Goal: Task Accomplishment & Management: Use online tool/utility

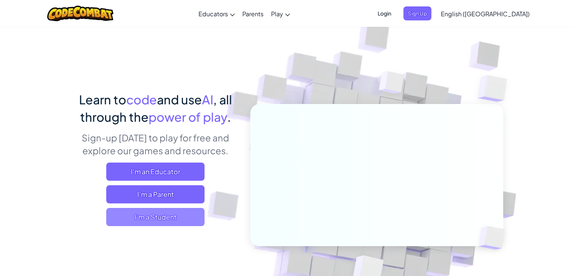
click at [177, 224] on span "I'm a Student" at bounding box center [155, 217] width 98 height 18
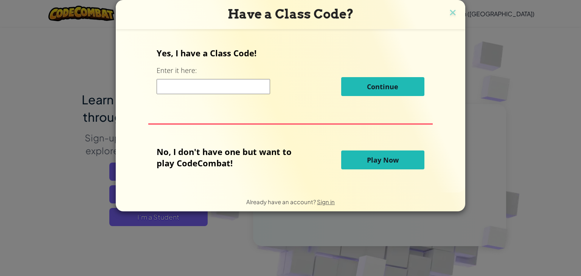
click at [345, 156] on button "Play Now" at bounding box center [382, 159] width 83 height 19
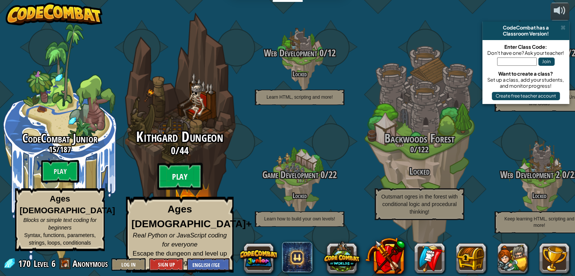
click at [177, 183] on btn "Play" at bounding box center [179, 176] width 45 height 27
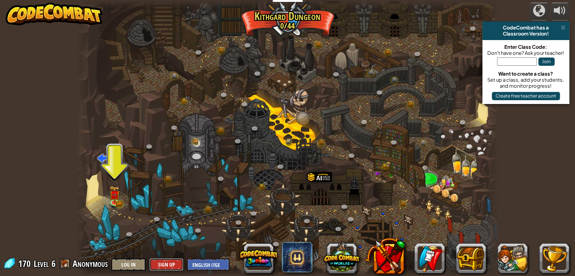
click at [165, 266] on button "Sign Up" at bounding box center [166, 264] width 34 height 12
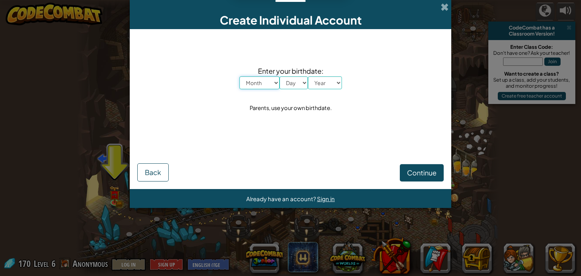
click at [274, 84] on select "Month January February March April May June July August September October Novem…" at bounding box center [259, 82] width 40 height 13
select select "10"
click at [239, 76] on select "Month January February March April May June July August September October Novem…" at bounding box center [259, 82] width 40 height 13
click at [293, 85] on select "Day 1 2 3 4 5 6 7 8 9 10 11 12 13 14 15 16 17 18 19 20 21 22 23 24 25 26 27 28 …" at bounding box center [293, 82] width 28 height 13
select select "3"
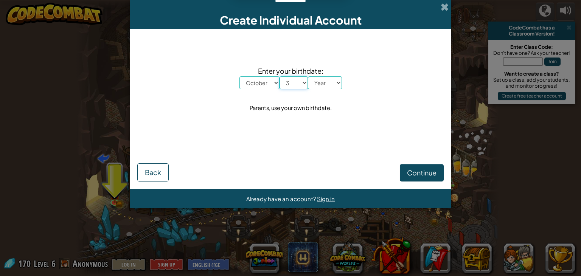
click at [279, 76] on select "Day 1 2 3 4 5 6 7 8 9 10 11 12 13 14 15 16 17 18 19 20 21 22 23 24 25 26 27 28 …" at bounding box center [293, 82] width 28 height 13
click at [318, 85] on select "Year [DATE] 2024 2023 2022 2021 2020 2019 2018 2017 2016 2015 2014 2013 2012 20…" at bounding box center [325, 82] width 34 height 13
select select "2007"
click at [308, 76] on select "Year [DATE] 2024 2023 2022 2021 2020 2019 2018 2017 2016 2015 2014 2013 2012 20…" at bounding box center [325, 82] width 34 height 13
click at [421, 174] on span "Continue" at bounding box center [421, 172] width 29 height 9
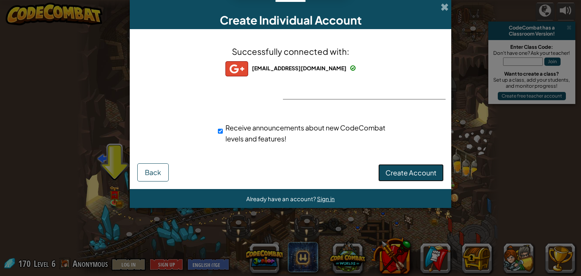
click at [396, 173] on span "Create Account" at bounding box center [410, 172] width 51 height 9
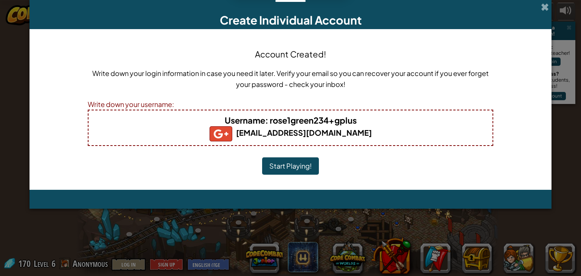
click at [355, 119] on b "Username : rose1green234+gplus" at bounding box center [291, 120] width 132 height 11
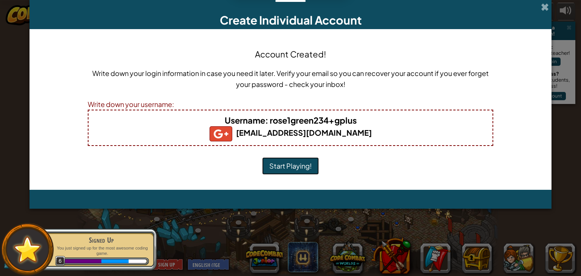
click at [303, 160] on button "Start Playing!" at bounding box center [290, 165] width 57 height 17
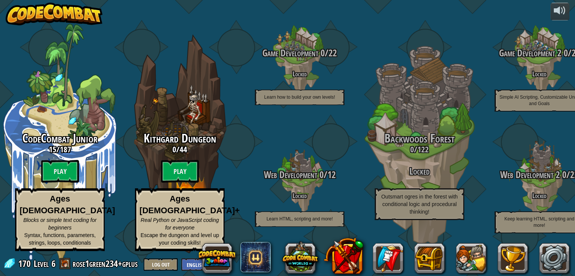
click at [195, 170] on btn "Play" at bounding box center [180, 171] width 38 height 23
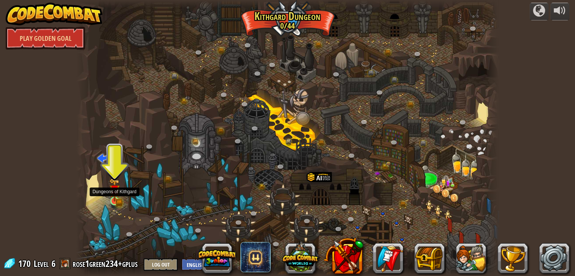
click at [113, 193] on img at bounding box center [115, 190] width 6 height 6
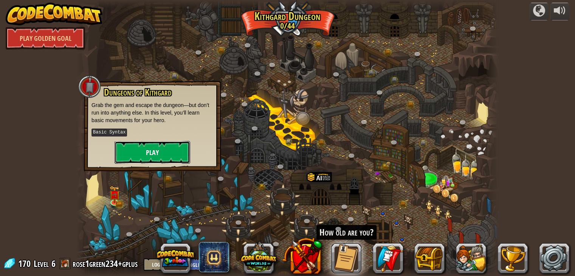
click at [164, 153] on button "Play" at bounding box center [153, 152] width 76 height 23
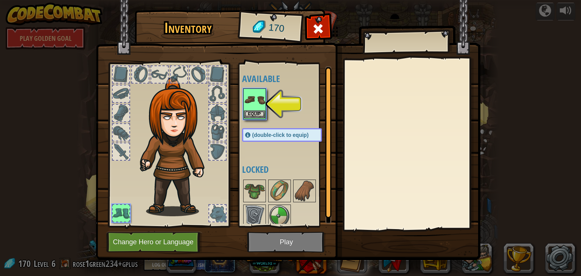
click at [254, 102] on img at bounding box center [254, 99] width 21 height 21
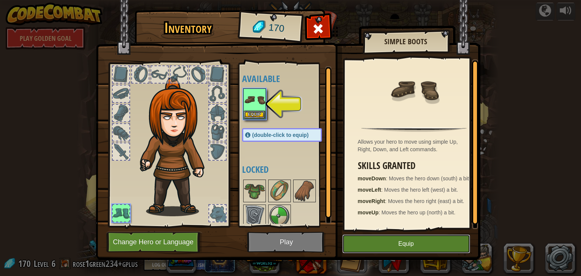
click at [376, 240] on button "Equip" at bounding box center [406, 243] width 128 height 19
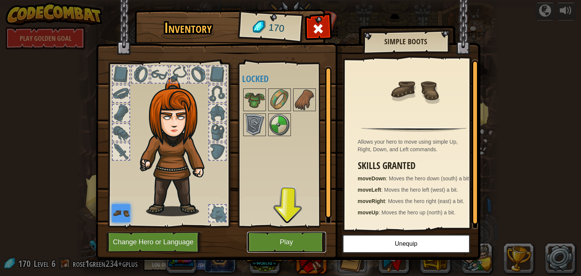
click at [295, 241] on button "Play" at bounding box center [286, 242] width 79 height 21
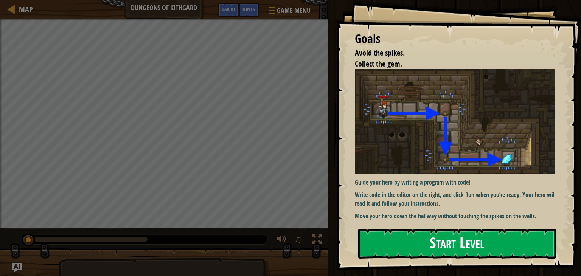
click at [406, 234] on button "Start Level" at bounding box center [457, 244] width 198 height 30
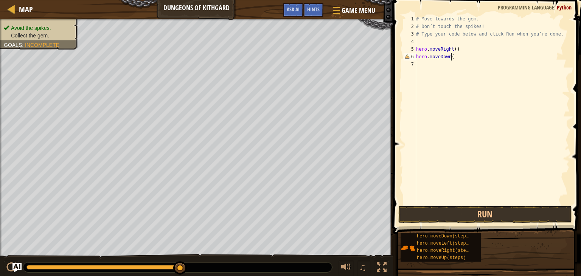
scroll to position [3, 2]
type textarea "hero.moveDown()"
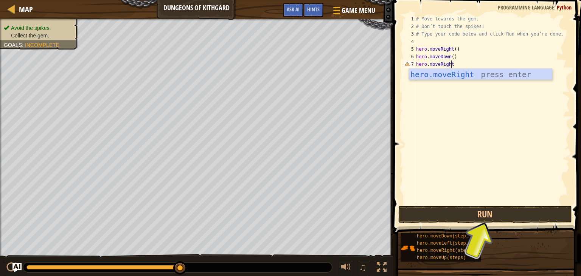
scroll to position [3, 3]
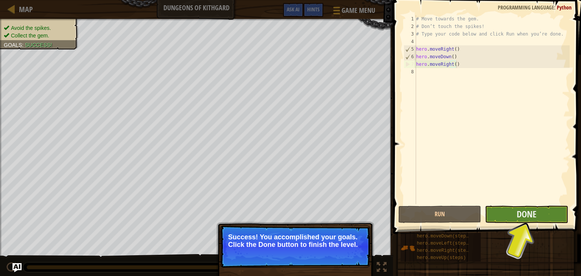
type textarea "hero.moveRight()"
click at [513, 208] on button "Done" at bounding box center [526, 214] width 83 height 17
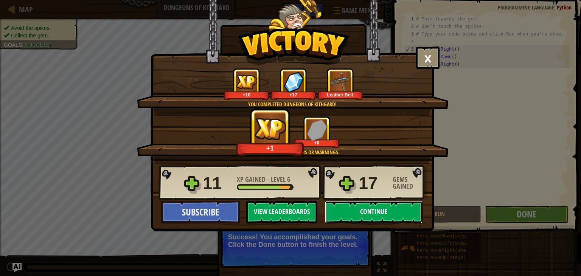
click at [369, 215] on button "Continue" at bounding box center [374, 212] width 98 height 23
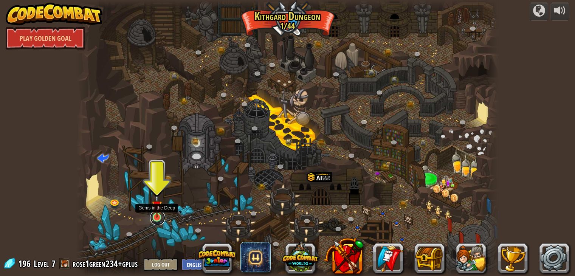
click at [158, 218] on link at bounding box center [157, 217] width 15 height 15
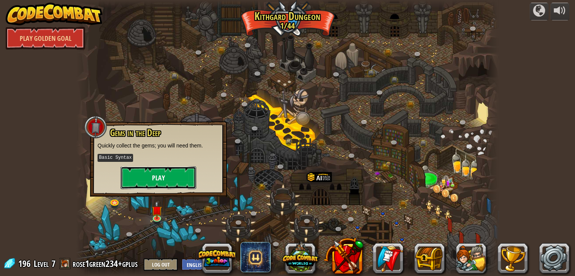
click at [145, 171] on button "Play" at bounding box center [159, 177] width 76 height 23
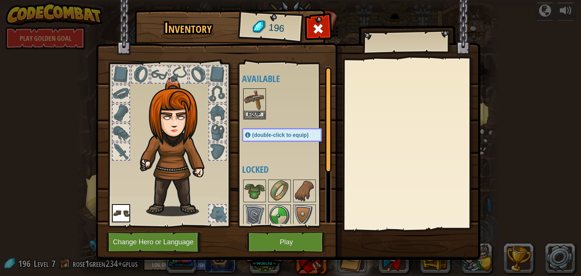
click at [119, 146] on div at bounding box center [121, 151] width 17 height 17
click at [123, 136] on div at bounding box center [121, 132] width 17 height 17
click at [123, 109] on div at bounding box center [121, 113] width 17 height 17
click at [277, 215] on img at bounding box center [279, 215] width 21 height 21
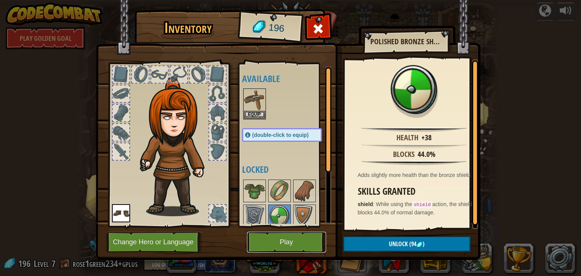
click at [291, 241] on button "Play" at bounding box center [286, 242] width 79 height 21
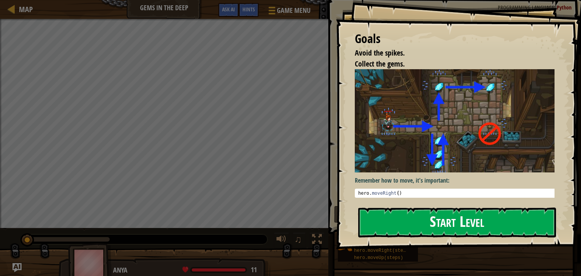
click at [407, 218] on button "Start Level" at bounding box center [457, 223] width 198 height 30
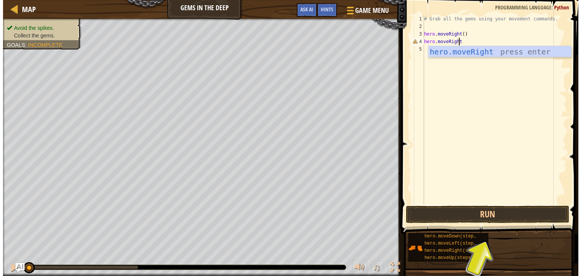
scroll to position [3, 3]
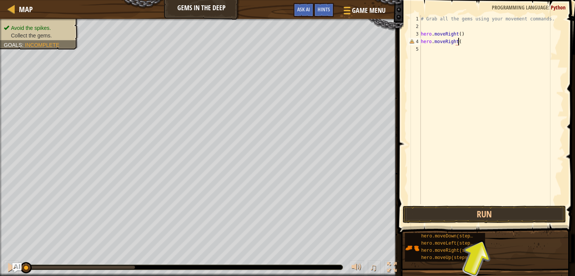
type textarea "hero.moveRight()"
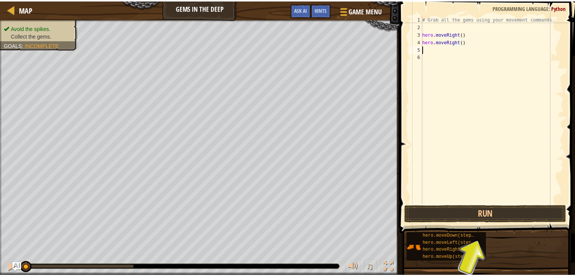
scroll to position [3, 0]
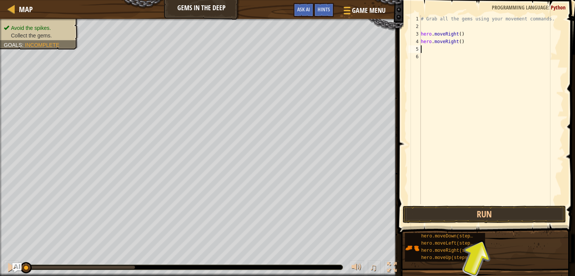
type textarea "r"
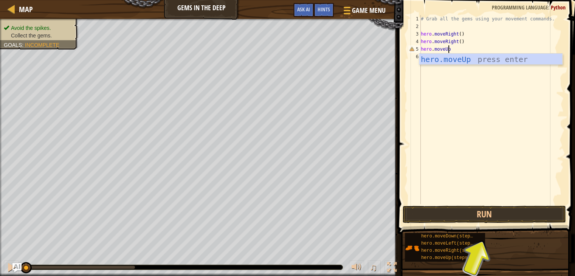
scroll to position [3, 2]
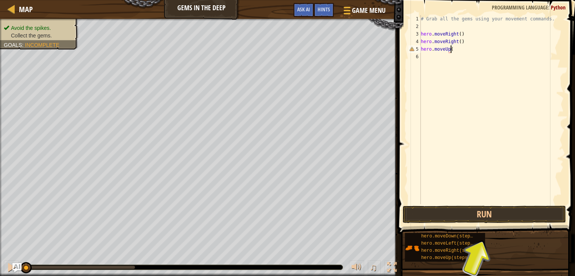
type textarea "hero.moveUp()"
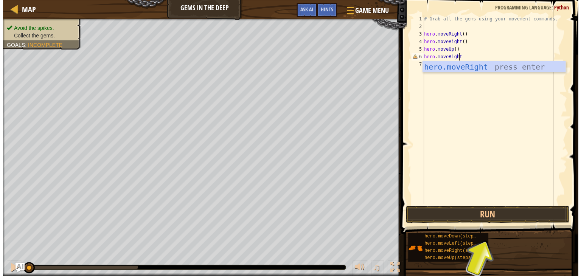
scroll to position [3, 3]
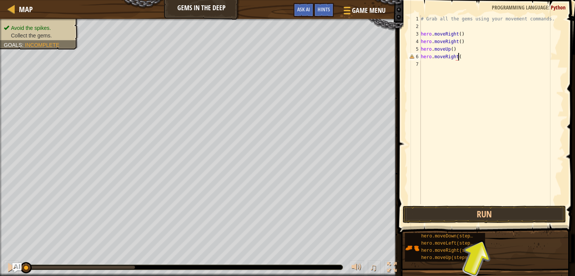
type textarea "hero.moveRight()"
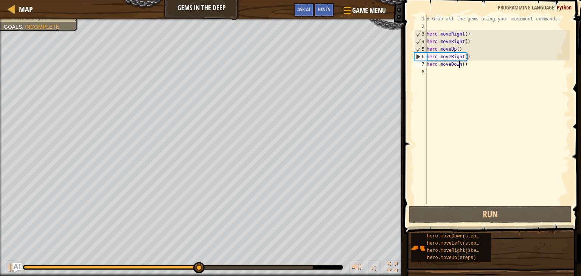
click at [458, 64] on div "# Grab all the gems using your movement commands. hero . moveRight ( ) hero . m…" at bounding box center [497, 117] width 144 height 204
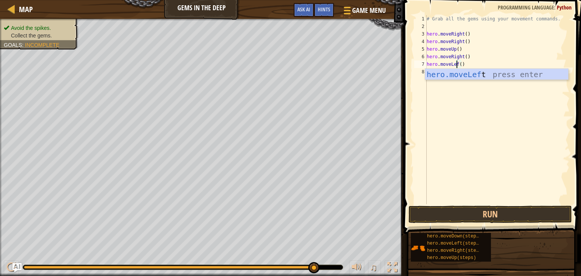
scroll to position [3, 2]
type textarea "hero.moveLeft()"
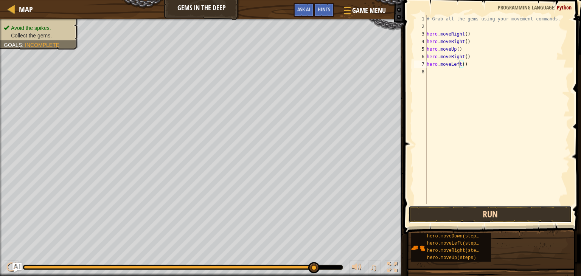
click at [482, 217] on button "Run" at bounding box center [489, 214] width 163 height 17
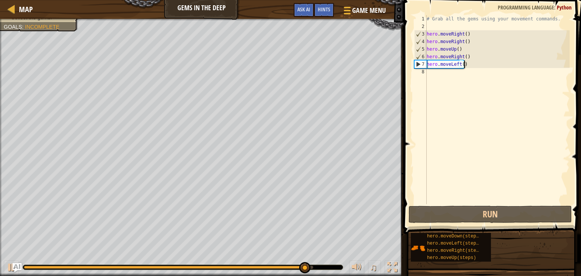
click at [466, 65] on div "# Grab all the gems using your movement commands. hero . moveRight ( ) hero . m…" at bounding box center [497, 117] width 144 height 204
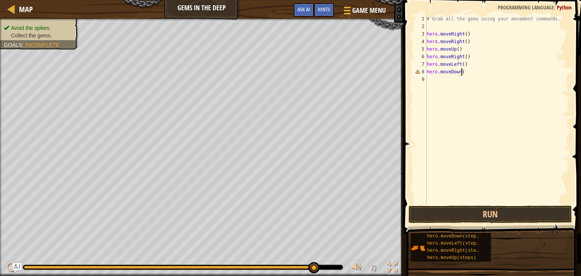
scroll to position [3, 3]
click at [455, 217] on button "Run" at bounding box center [489, 214] width 163 height 17
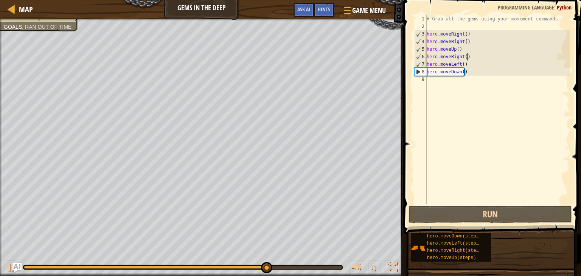
click at [469, 54] on div "# Grab all the gems using your movement commands. hero . moveRight ( ) hero . m…" at bounding box center [497, 117] width 144 height 204
type textarea "hero.moveRight()"
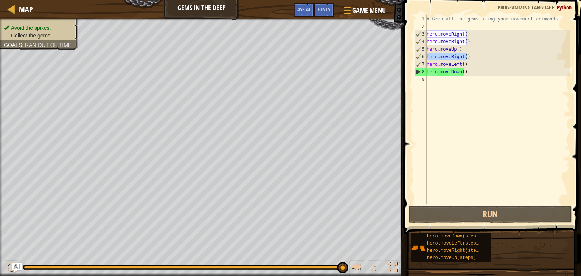
drag, startPoint x: 466, startPoint y: 55, endPoint x: 422, endPoint y: 55, distance: 43.8
click at [422, 55] on div "hero.moveRight() 1 2 3 4 5 6 7 8 9 # Grab all the gems using your movement comm…" at bounding box center [490, 109] width 157 height 189
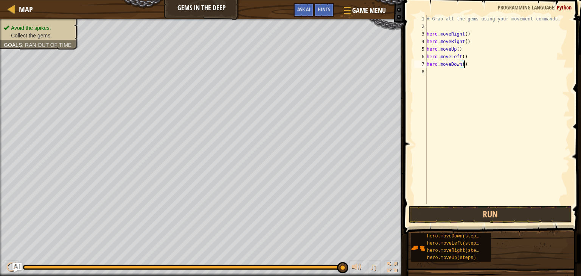
click at [475, 65] on div "# Grab all the gems using your movement commands. hero . moveRight ( ) hero . m…" at bounding box center [497, 117] width 144 height 204
type textarea "hero.moveDown()"
click at [462, 211] on button "Run" at bounding box center [489, 214] width 163 height 17
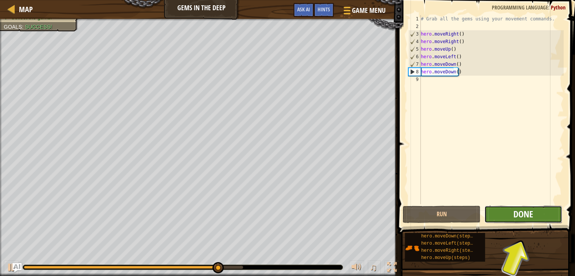
click at [527, 215] on span "Done" at bounding box center [523, 214] width 20 height 12
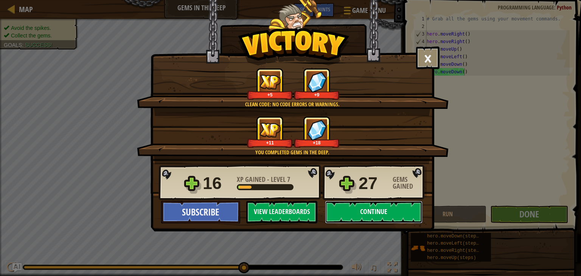
click at [356, 209] on button "Continue" at bounding box center [374, 212] width 98 height 23
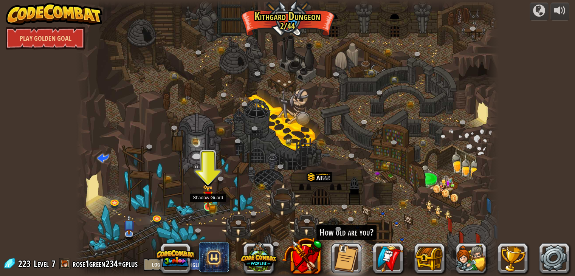
click at [206, 205] on img at bounding box center [208, 195] width 11 height 23
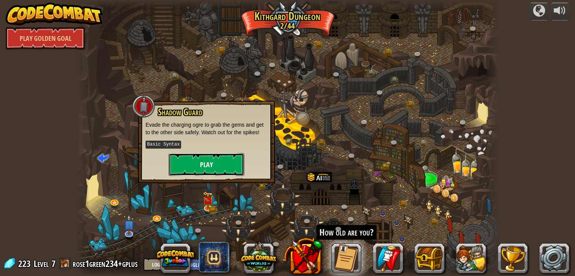
click at [212, 157] on button "Play" at bounding box center [207, 164] width 76 height 23
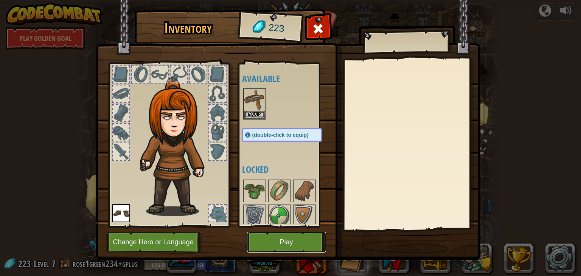
click at [283, 245] on button "Play" at bounding box center [286, 242] width 79 height 21
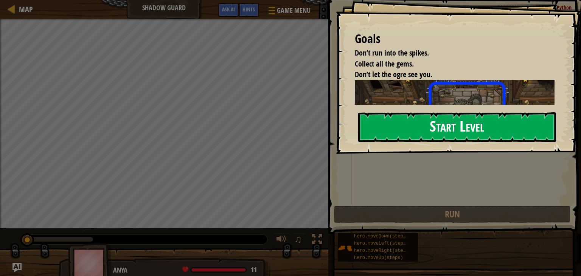
click at [401, 122] on button "Start Level" at bounding box center [457, 127] width 198 height 30
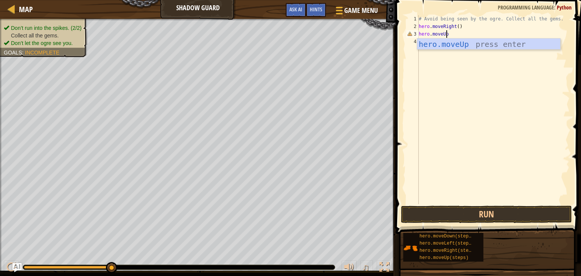
scroll to position [3, 2]
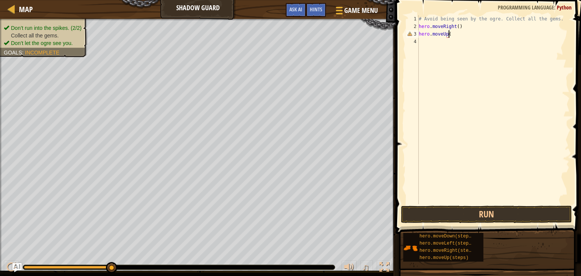
type textarea "hero.moveUp()"
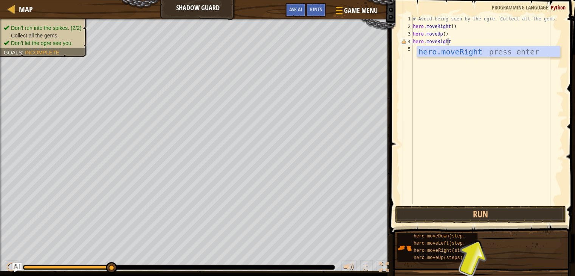
scroll to position [3, 3]
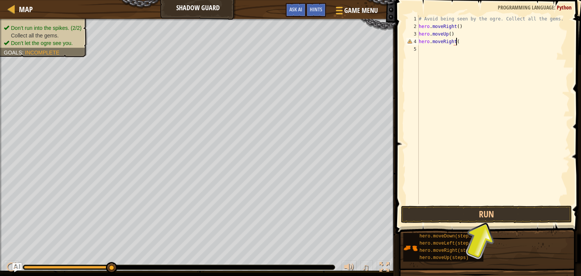
type textarea "hero.moveRight()"
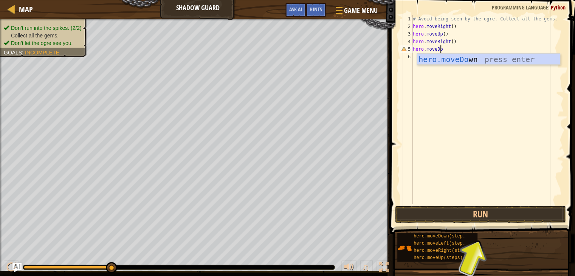
scroll to position [3, 2]
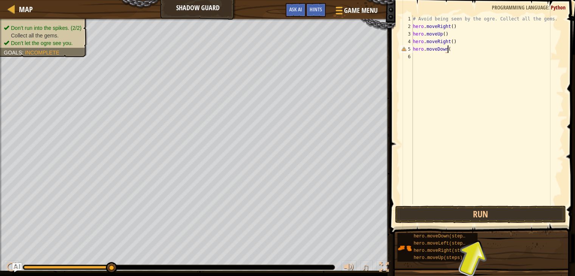
type textarea "hero.moveDown()"
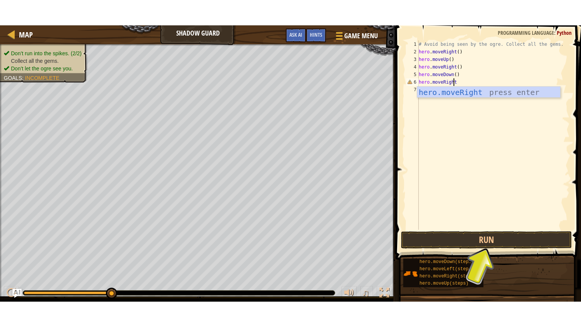
scroll to position [3, 3]
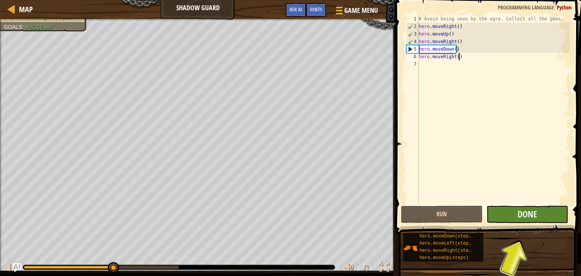
type textarea "hero.moveRight()"
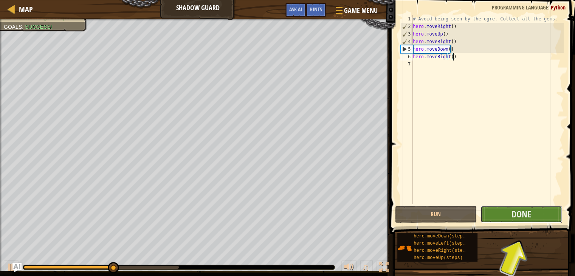
click at [537, 214] on button "Done" at bounding box center [521, 214] width 82 height 17
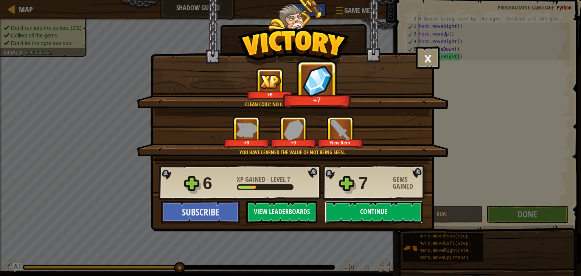
click at [359, 215] on button "Continue" at bounding box center [374, 212] width 98 height 23
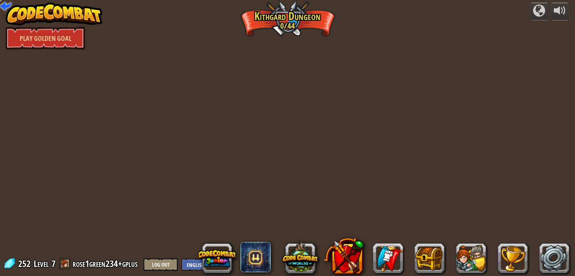
click at [299, 173] on div "powered by Play Golden Goal Twisted Canyon (Locked) Challenge: collect the most…" at bounding box center [287, 138] width 575 height 276
click at [309, 27] on div "powered by Play Golden Goal Twisted Canyon (Locked) Challenge: collect the most…" at bounding box center [287, 138] width 575 height 276
click at [302, 39] on div "powered by Play Golden Goal Twisted Canyon (Locked) Challenge: collect the most…" at bounding box center [287, 138] width 575 height 276
drag, startPoint x: 307, startPoint y: 79, endPoint x: 287, endPoint y: 23, distance: 59.3
click at [287, 23] on div "powered by Play Golden Goal Twisted Canyon (Locked) Challenge: collect the most…" at bounding box center [287, 138] width 575 height 276
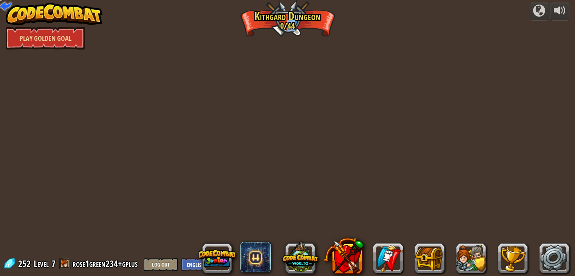
click at [287, 23] on div "powered by Play Golden Goal Twisted Canyon (Locked) Challenge: collect the most…" at bounding box center [287, 138] width 575 height 276
drag, startPoint x: 281, startPoint y: 25, endPoint x: 293, endPoint y: 25, distance: 12.1
click at [293, 25] on div "powered by Play Golden Goal Twisted Canyon (Locked) Challenge: collect the most…" at bounding box center [287, 138] width 575 height 276
click at [70, 42] on link "Play Golden Goal" at bounding box center [45, 38] width 79 height 23
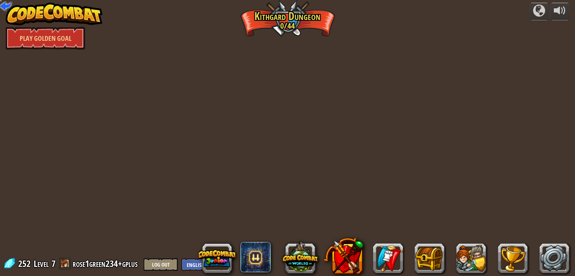
click at [119, 62] on div "powered by Play Golden Goal Twisted Canyon (Locked) Challenge: collect the most…" at bounding box center [287, 138] width 575 height 276
drag, startPoint x: 119, startPoint y: 62, endPoint x: 205, endPoint y: 37, distance: 89.7
click at [205, 37] on div "powered by Play Golden Goal Twisted Canyon (Locked) Challenge: collect the most…" at bounding box center [287, 138] width 575 height 276
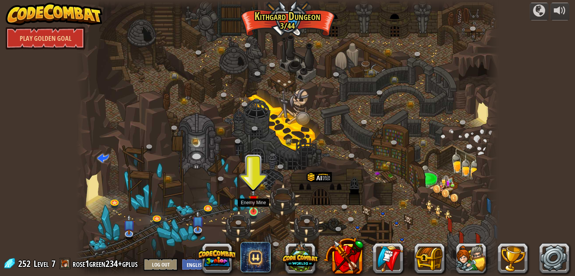
click at [254, 212] on img at bounding box center [253, 200] width 11 height 24
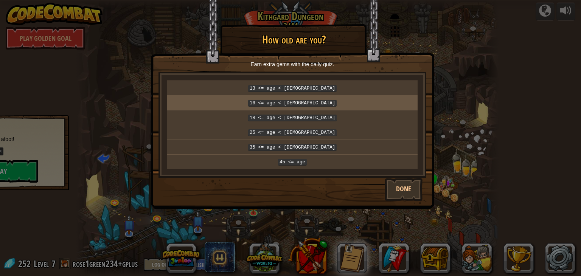
click at [326, 99] on p "16 <= age < 18" at bounding box center [292, 103] width 244 height 8
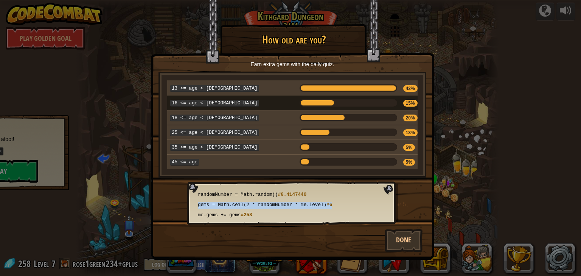
drag, startPoint x: 419, startPoint y: 187, endPoint x: 452, endPoint y: 200, distance: 35.7
click at [452, 200] on div "× How old are you? Earn extra gems with the daily quiz. 13 <= age < 16 42% 16 <…" at bounding box center [290, 138] width 581 height 276
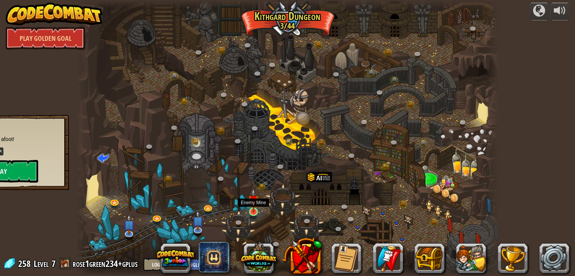
click at [256, 212] on img at bounding box center [253, 200] width 11 height 24
click at [17, 170] on button "Play" at bounding box center [1, 171] width 76 height 23
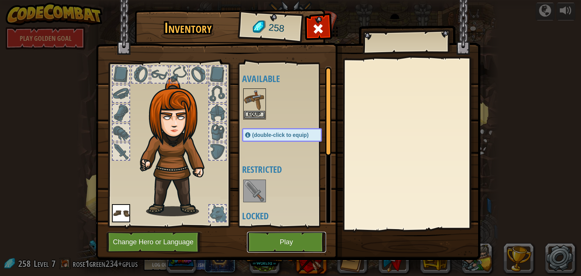
click at [274, 239] on button "Play" at bounding box center [286, 242] width 79 height 21
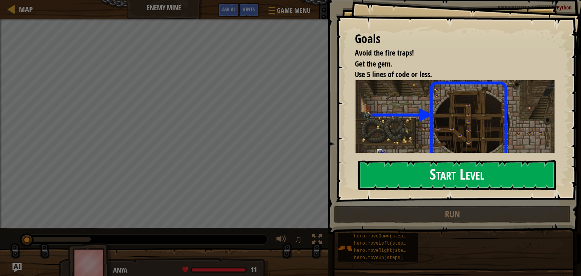
click at [422, 169] on button "Start Level" at bounding box center [457, 175] width 198 height 30
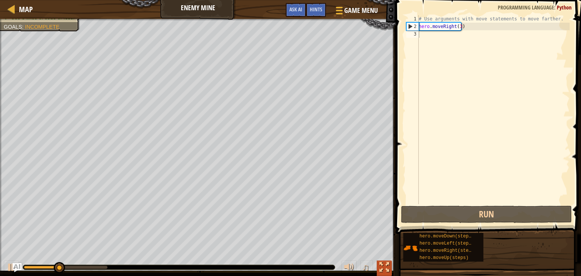
click at [383, 267] on div at bounding box center [384, 267] width 10 height 10
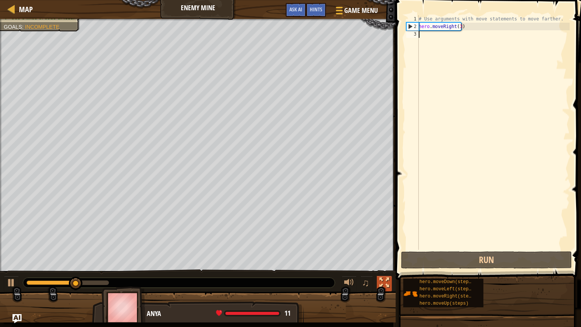
click at [385, 276] on div at bounding box center [384, 282] width 10 height 10
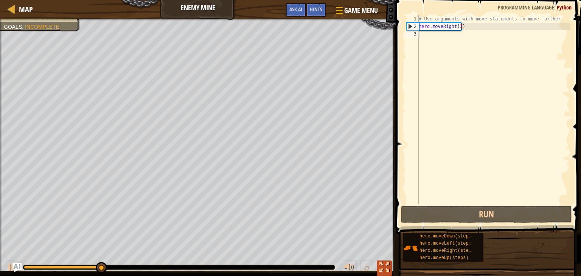
click at [382, 265] on div at bounding box center [384, 267] width 10 height 10
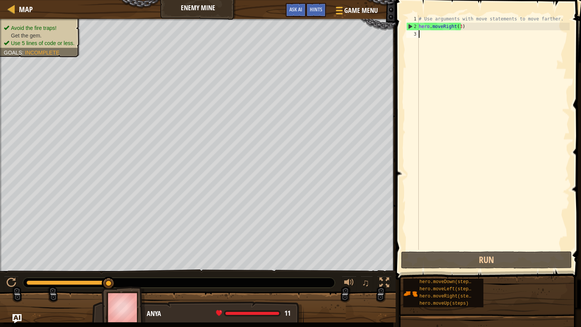
click at [455, 38] on div "# Use arguments with move statements to move farther. hero . moveRight ( 3 )" at bounding box center [493, 139] width 152 height 249
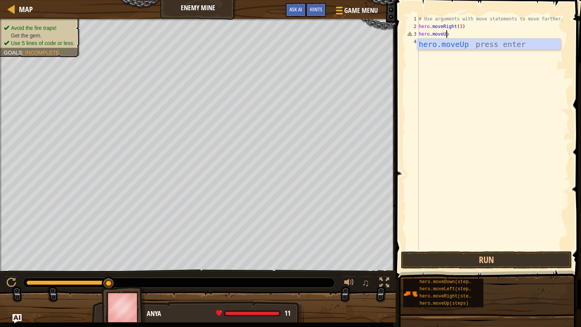
scroll to position [3, 2]
type textarea "hero.moveUp()"
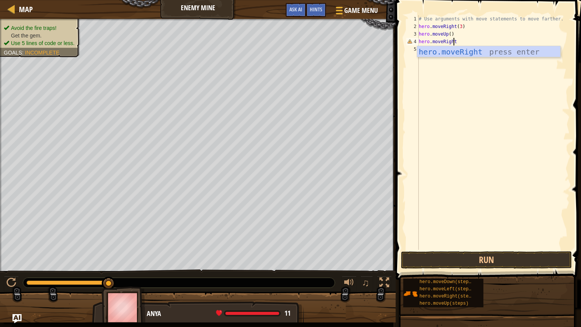
scroll to position [3, 3]
type textarea "hero.moveRight()"
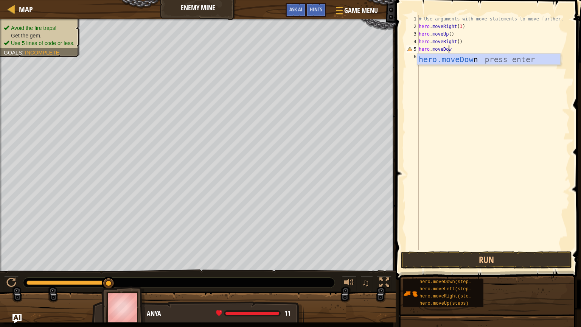
scroll to position [3, 2]
type textarea "hero.moveDown()"
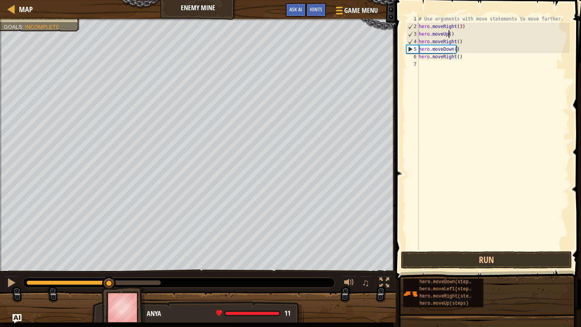
click at [448, 32] on div "# Use arguments with move statements to move farther. hero . moveRight ( 3 ) he…" at bounding box center [493, 139] width 152 height 249
click at [454, 49] on div "# Use arguments with move statements to move farther. hero . moveRight ( 3 ) he…" at bounding box center [493, 139] width 152 height 249
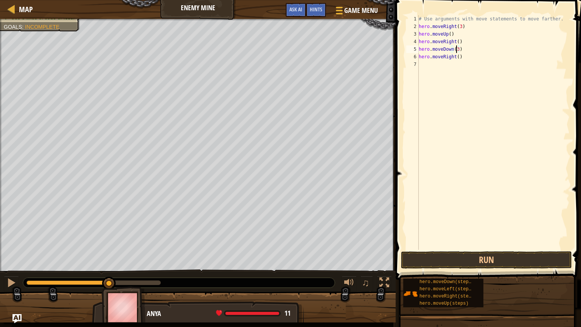
scroll to position [3, 3]
click at [456, 56] on div "# Use arguments with move statements to move farther. hero . moveRight ( 3 ) he…" at bounding box center [493, 139] width 152 height 249
type textarea "hero.moveRight(2)"
click at [426, 257] on button "Run" at bounding box center [486, 259] width 171 height 17
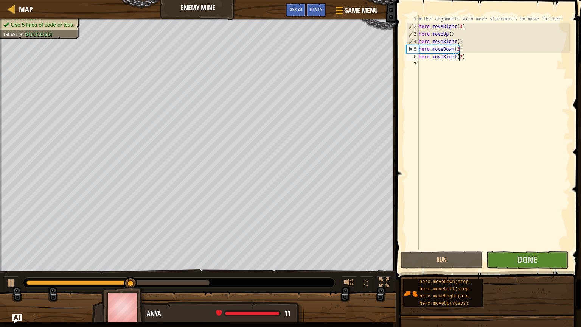
click at [507, 210] on div "# Use arguments with move statements to move farther. hero . moveRight ( 3 ) he…" at bounding box center [493, 139] width 152 height 249
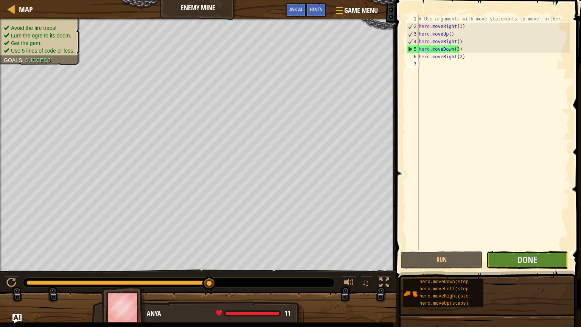
click at [516, 261] on button "Done" at bounding box center [527, 259] width 82 height 17
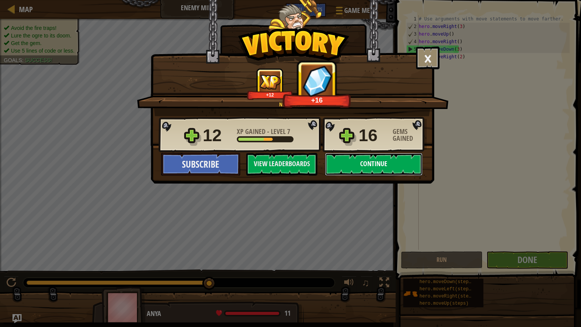
click at [380, 160] on button "Continue" at bounding box center [374, 164] width 98 height 23
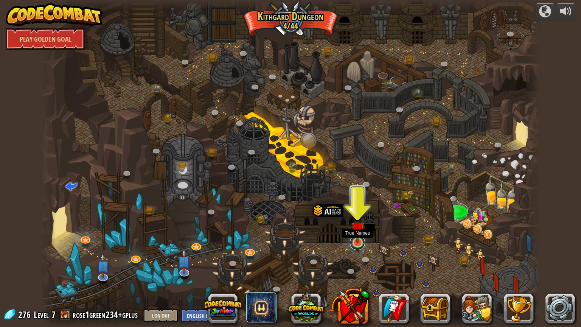
click at [357, 244] on link at bounding box center [357, 242] width 15 height 15
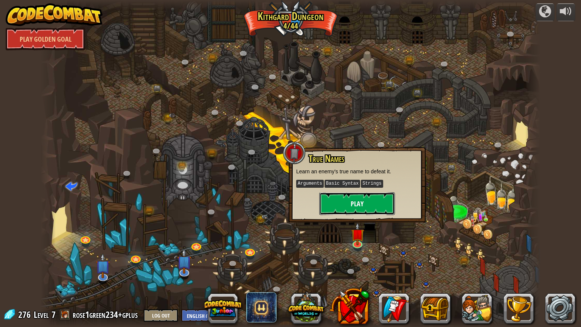
click at [373, 203] on button "Play" at bounding box center [357, 203] width 76 height 23
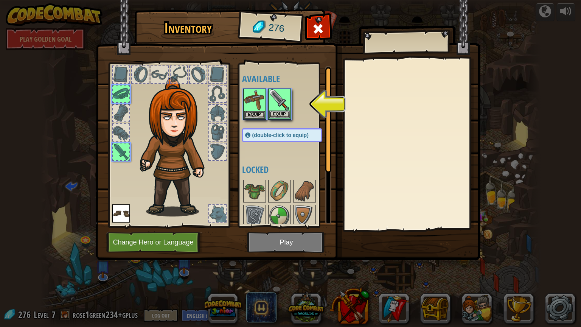
click at [280, 104] on img at bounding box center [279, 99] width 21 height 21
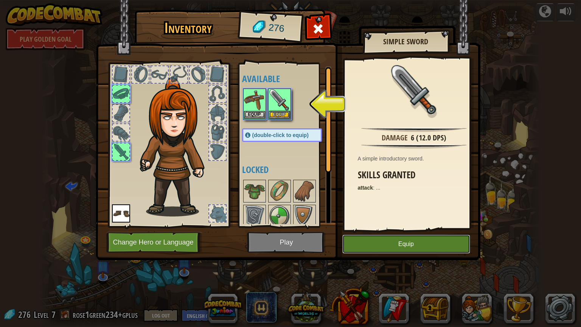
click at [376, 248] on button "Equip" at bounding box center [406, 243] width 128 height 19
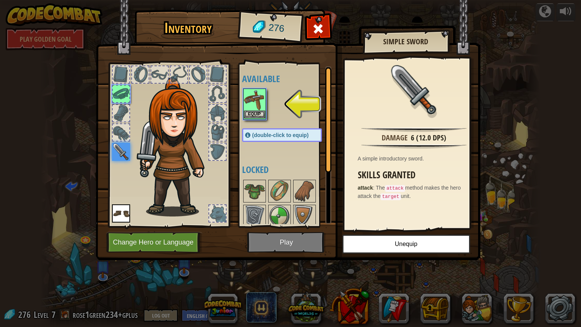
click at [253, 102] on img at bounding box center [254, 99] width 21 height 21
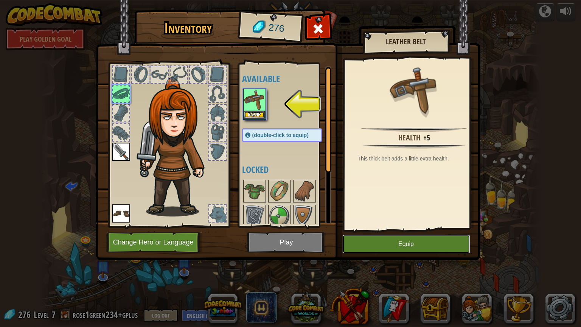
click at [360, 240] on button "Equip" at bounding box center [406, 243] width 128 height 19
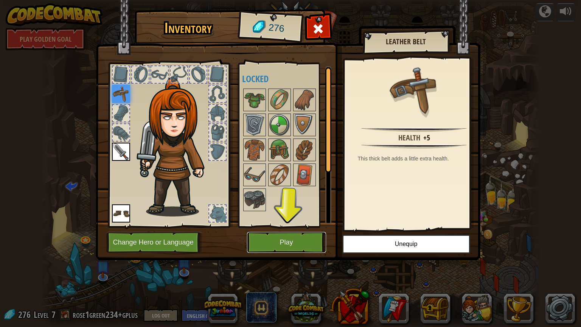
click at [308, 243] on button "Play" at bounding box center [286, 242] width 79 height 21
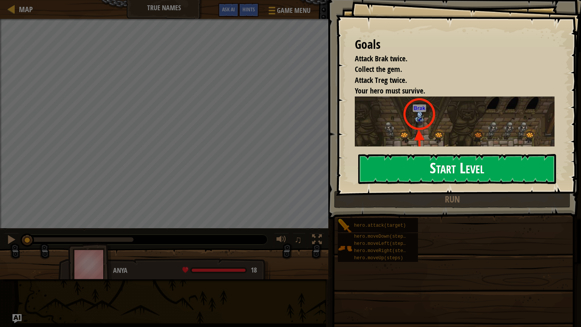
click at [412, 166] on button "Start Level" at bounding box center [457, 169] width 198 height 30
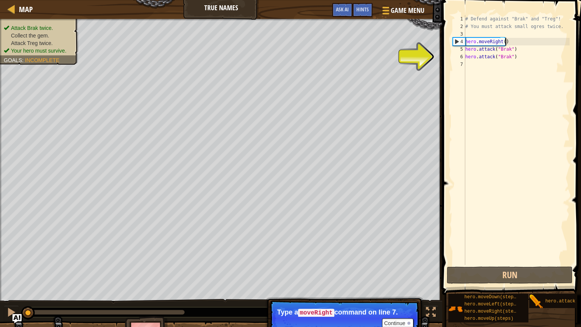
click at [512, 42] on div "# Defend against "Brak" and "Treg"! # You must attack small ogres twice. hero .…" at bounding box center [516, 147] width 106 height 265
type textarea "hero.moveRight()"
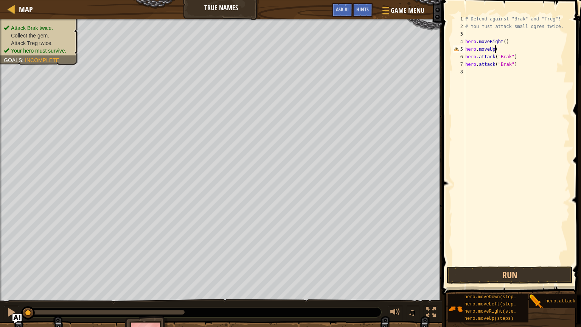
scroll to position [3, 2]
click at [489, 270] on button "Run" at bounding box center [509, 274] width 126 height 17
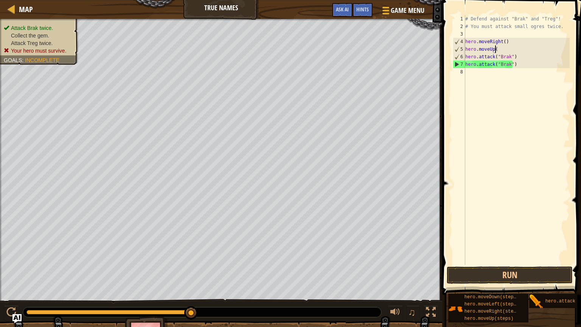
scroll to position [3, 1]
type textarea "h"
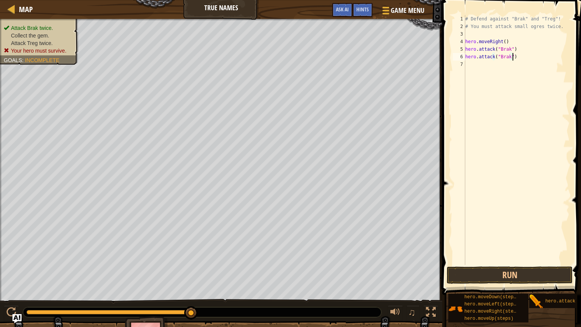
click at [517, 57] on div "# Defend against "Brak" and "Treg"! # You must attack small ogres twice. hero .…" at bounding box center [516, 147] width 106 height 265
type textarea "hero.attack("Brak")"
type textarea "hero.attack("treg)"
type textarea "hero.attack("trek)"
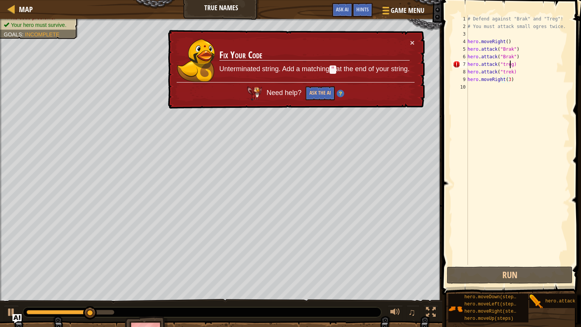
click at [510, 63] on div "# Defend against "Brak" and "Treg"! # You must attack small ogres twice. hero .…" at bounding box center [518, 147] width 104 height 265
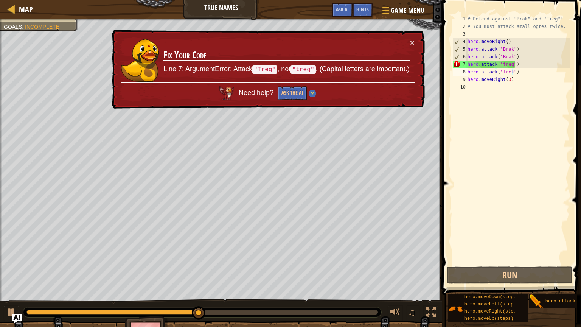
click at [509, 72] on div "# Defend against "Brak" and "Treg"! # You must attack small ogres twice. hero .…" at bounding box center [518, 147] width 104 height 265
click at [500, 64] on div "# Defend against "Brak" and "Treg"! # You must attack small ogres twice. hero .…" at bounding box center [518, 147] width 104 height 265
click at [502, 64] on div "# Defend against "Brak" and "Treg"! # You must attack small ogres twice. hero .…" at bounding box center [518, 147] width 104 height 265
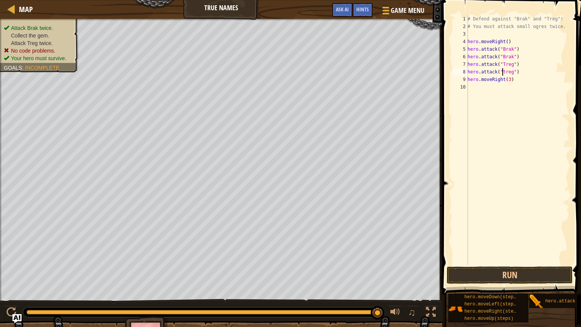
click at [502, 71] on div "# Defend against "Brak" and "Treg"! # You must attack small ogres twice. hero .…" at bounding box center [518, 147] width 104 height 265
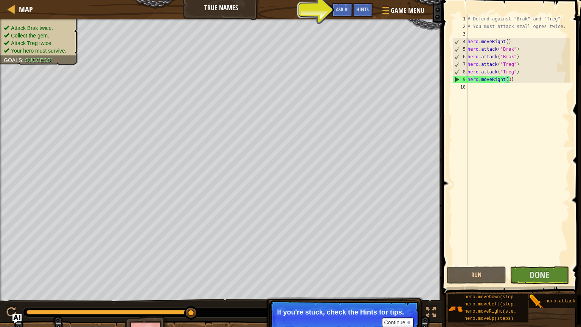
click at [507, 78] on div "# Defend against "Brak" and "Treg"! # You must attack small ogres twice. hero .…" at bounding box center [518, 147] width 104 height 265
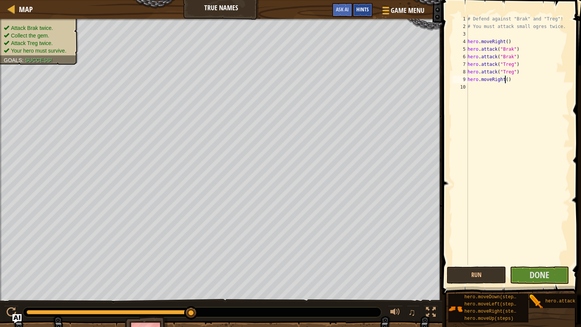
type textarea "hero.moveRight()"
click at [362, 9] on span "Hints" at bounding box center [362, 9] width 12 height 7
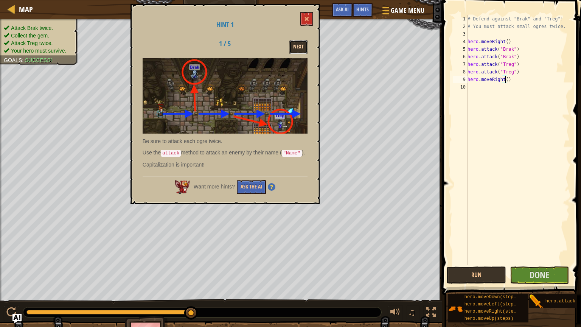
click at [300, 46] on button "Next" at bounding box center [298, 47] width 18 height 14
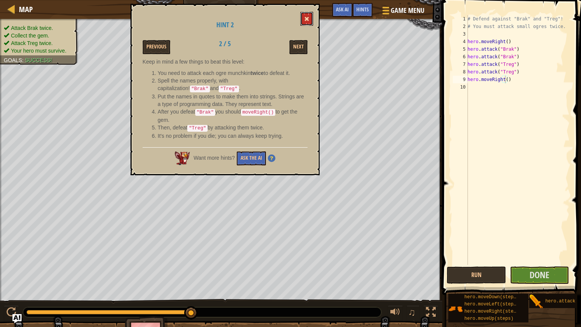
click at [308, 17] on span at bounding box center [306, 18] width 5 height 5
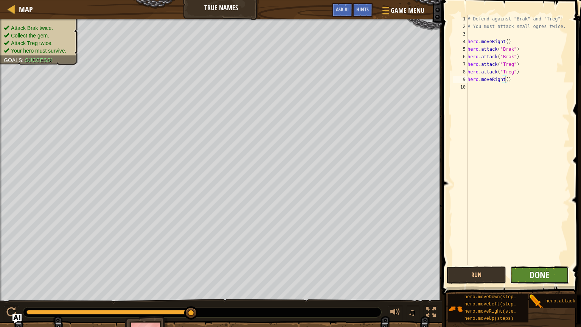
click at [537, 276] on span "Done" at bounding box center [539, 274] width 20 height 12
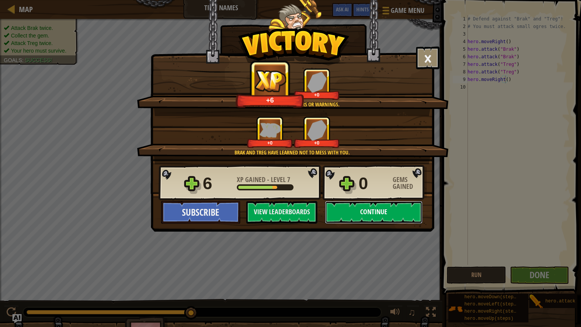
click at [389, 212] on button "Continue" at bounding box center [374, 212] width 98 height 23
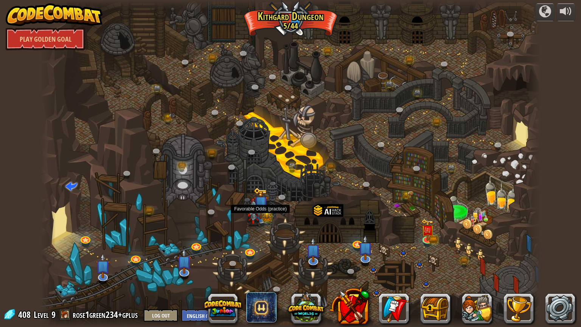
click at [259, 216] on img at bounding box center [253, 212] width 14 height 28
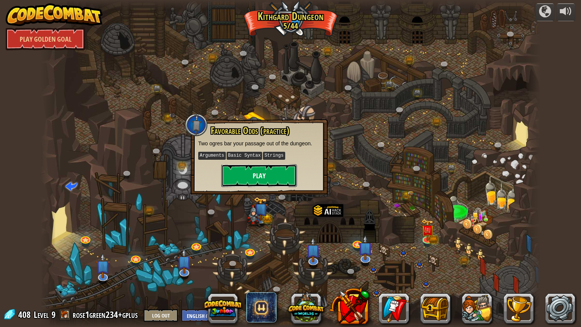
click at [266, 174] on button "Play" at bounding box center [259, 175] width 76 height 23
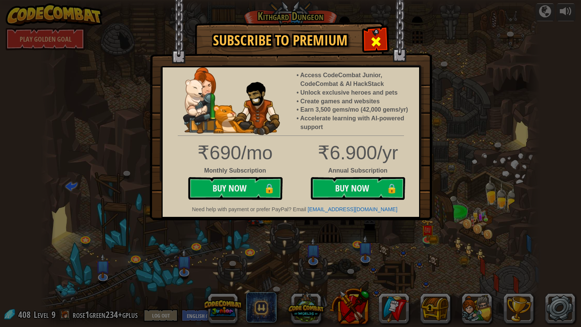
click at [376, 42] on span at bounding box center [376, 42] width 12 height 12
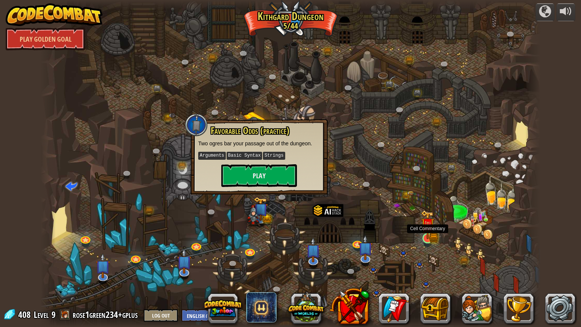
click at [423, 232] on img at bounding box center [427, 224] width 13 height 29
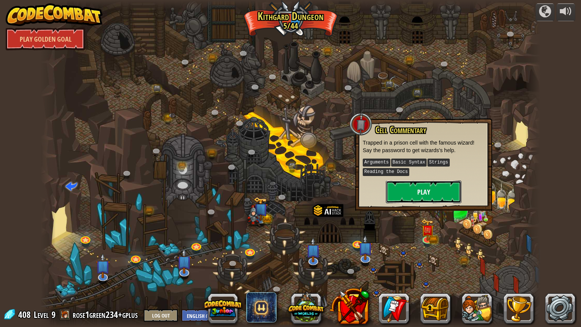
click at [432, 200] on button "Play" at bounding box center [424, 191] width 76 height 23
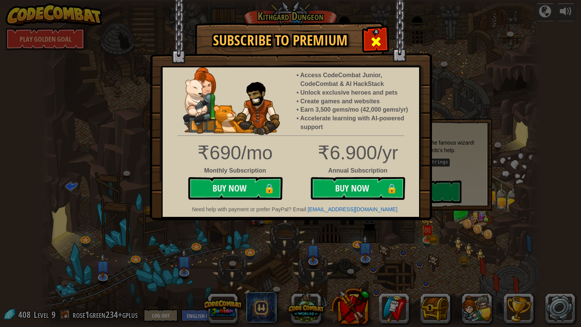
click at [381, 47] on span at bounding box center [376, 42] width 12 height 12
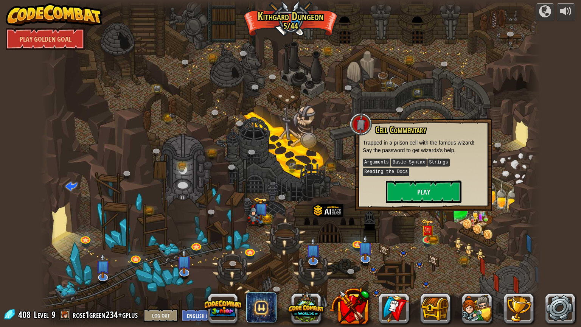
click at [370, 223] on div at bounding box center [290, 163] width 500 height 327
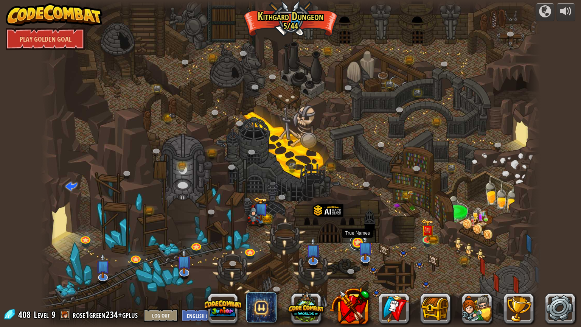
click at [355, 243] on link at bounding box center [357, 242] width 15 height 15
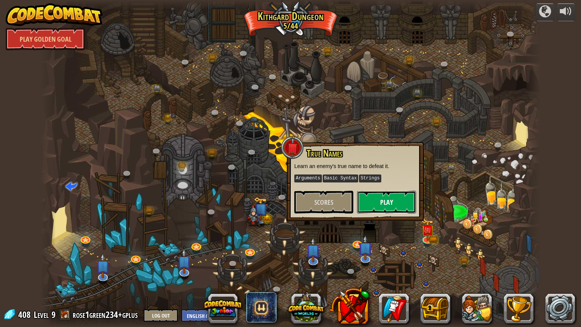
click at [392, 199] on button "Play" at bounding box center [386, 202] width 59 height 23
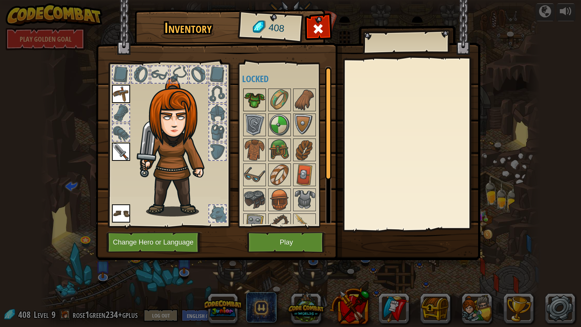
click at [254, 96] on img at bounding box center [254, 99] width 21 height 21
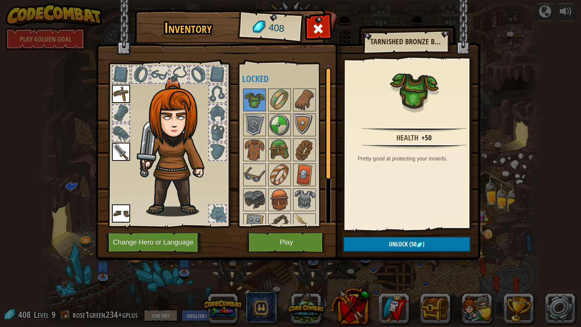
click at [291, 139] on div at bounding box center [289, 187] width 95 height 200
click at [283, 146] on img at bounding box center [279, 149] width 21 height 21
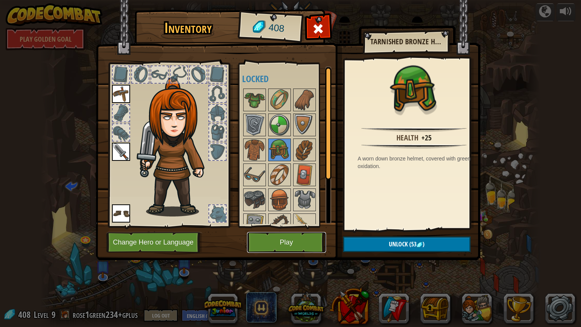
click at [290, 236] on button "Play" at bounding box center [286, 242] width 79 height 21
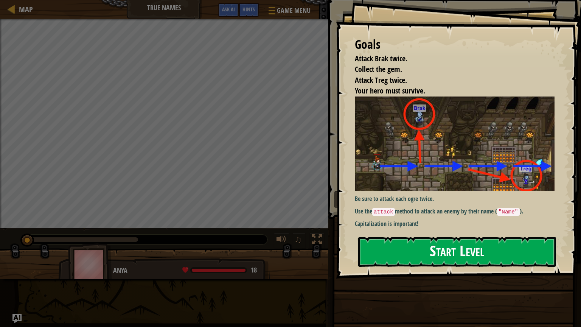
click at [435, 252] on button "Start Level" at bounding box center [457, 252] width 198 height 30
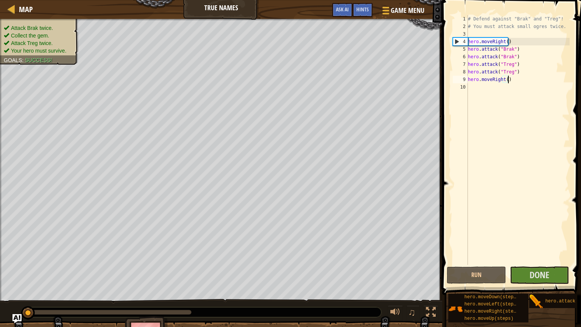
click at [513, 82] on div "# Defend against "Brak" and "Treg"! # You must attack small ogres twice. hero .…" at bounding box center [517, 147] width 103 height 265
type textarea "hero.moveRight()"
drag, startPoint x: 513, startPoint y: 82, endPoint x: 466, endPoint y: 82, distance: 46.5
click at [466, 82] on div "hero.moveRight() 1 2 3 4 5 6 7 8 9 10 # Defend against "Brak" and "Treg"! # You…" at bounding box center [510, 139] width 118 height 249
click at [513, 78] on div "# Defend against "Brak" and "Treg"! # You must attack small ogres twice. hero .…" at bounding box center [517, 139] width 103 height 249
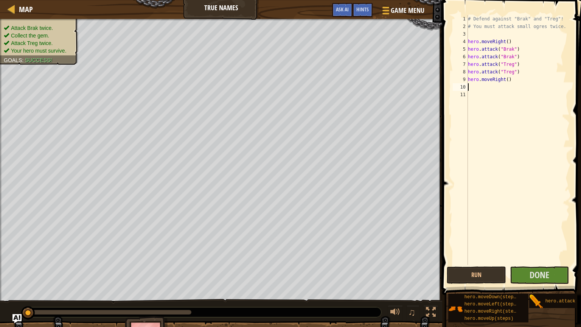
paste textarea "hero.moveRight()"
click at [502, 86] on div "# Defend against "Brak" and "Treg"! # You must attack small ogres twice. hero .…" at bounding box center [517, 147] width 103 height 265
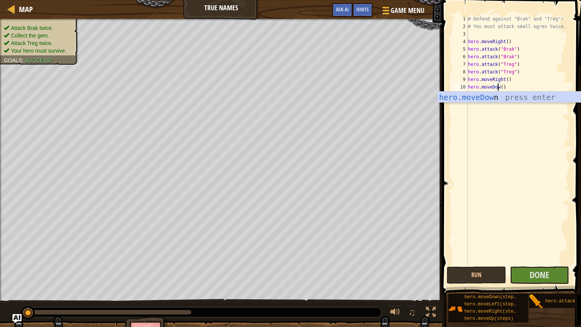
scroll to position [3, 2]
type textarea "hero.moveDown()"
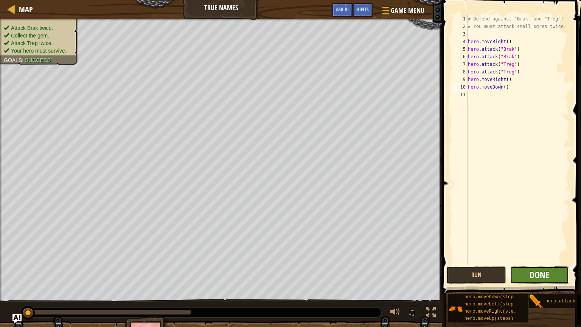
click at [535, 276] on span "Done" at bounding box center [539, 274] width 20 height 12
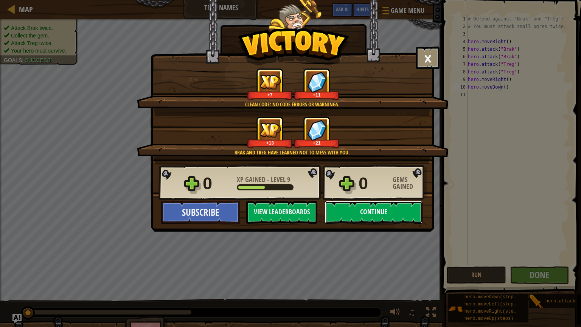
click at [378, 214] on button "Continue" at bounding box center [374, 212] width 98 height 23
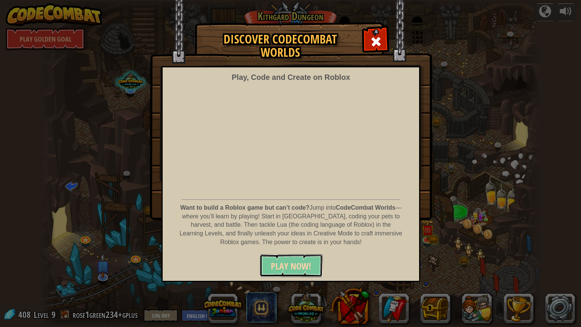
click at [297, 261] on span "PLAY NOW!" at bounding box center [291, 266] width 40 height 12
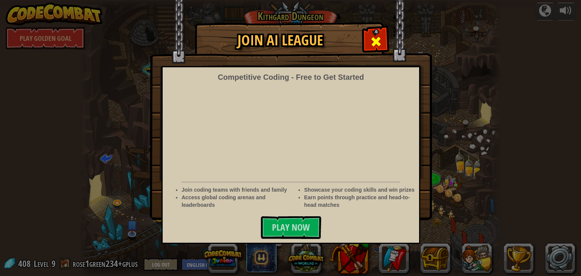
click at [380, 41] on span at bounding box center [376, 42] width 12 height 12
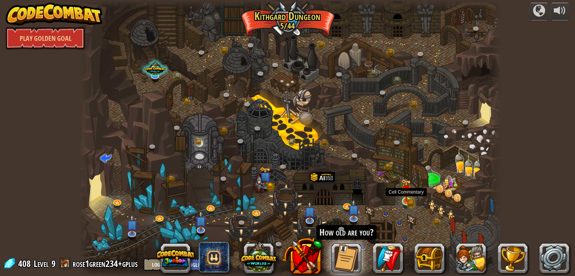
click at [406, 201] on img at bounding box center [406, 190] width 11 height 23
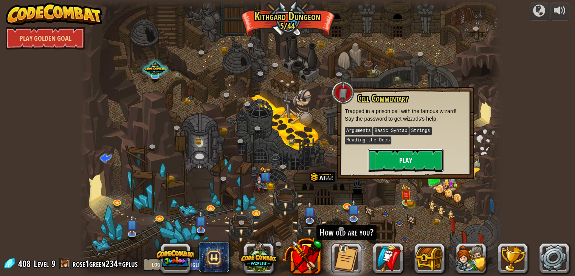
click at [412, 151] on button "Play" at bounding box center [406, 160] width 76 height 23
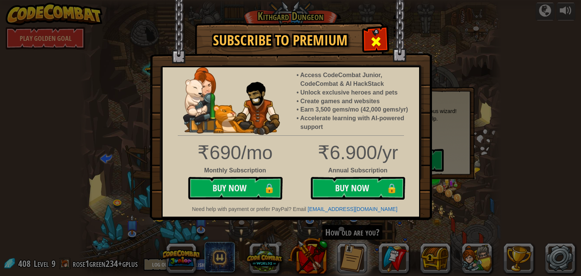
click at [370, 39] on span at bounding box center [376, 42] width 12 height 12
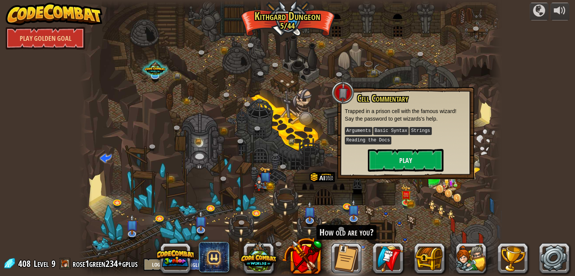
click at [308, 127] on div at bounding box center [290, 138] width 422 height 276
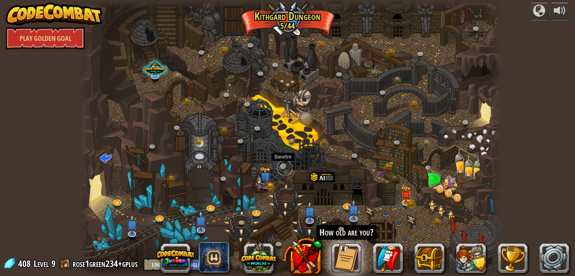
click at [283, 166] on link at bounding box center [284, 167] width 15 height 15
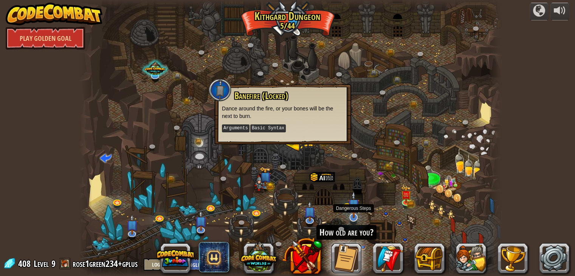
click at [353, 217] on img at bounding box center [354, 204] width 12 height 27
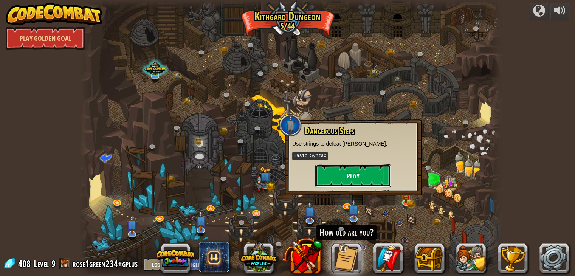
click at [370, 183] on button "Play" at bounding box center [353, 175] width 76 height 23
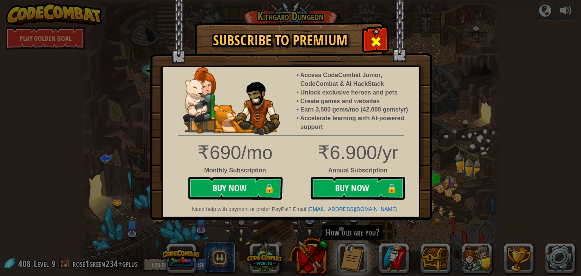
click at [369, 40] on div at bounding box center [376, 41] width 24 height 24
